Goal: Obtain resource: Download file/media

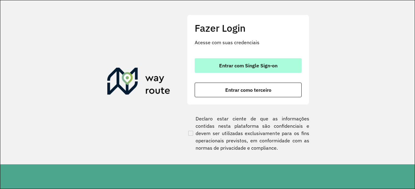
click at [223, 73] on button "Entrar com Single Sign-on" at bounding box center [248, 65] width 107 height 15
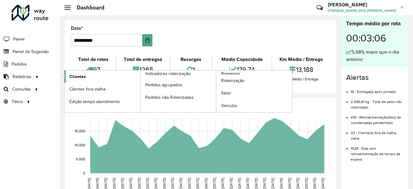
click at [81, 74] on span "Clientes" at bounding box center [77, 77] width 16 height 6
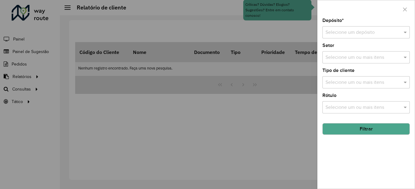
click at [350, 28] on div "Selecione um depósito" at bounding box center [365, 32] width 87 height 12
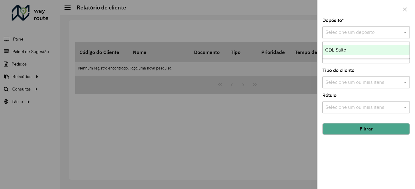
click at [338, 52] on span "CDL Salto" at bounding box center [335, 49] width 21 height 5
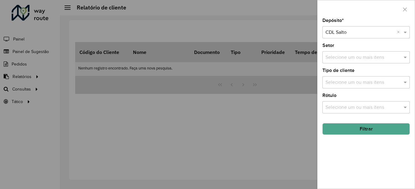
click at [351, 131] on button "Filtrar" at bounding box center [365, 129] width 87 height 12
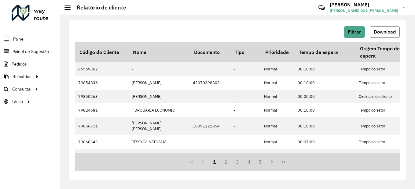
click at [381, 28] on button "Download" at bounding box center [385, 32] width 30 height 12
click at [232, 14] on hb-header "Relatório de cliente Críticas? Dúvidas? Elogios? Sugestões? Entre em contato co…" at bounding box center [237, 7] width 355 height 15
